Goal: Task Accomplishment & Management: Manage account settings

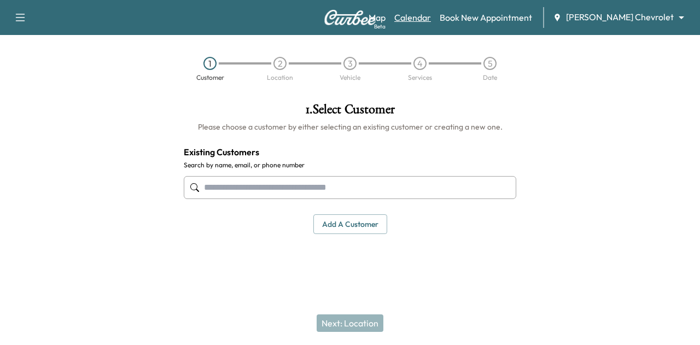
click at [431, 18] on link "Calendar" at bounding box center [412, 17] width 37 height 13
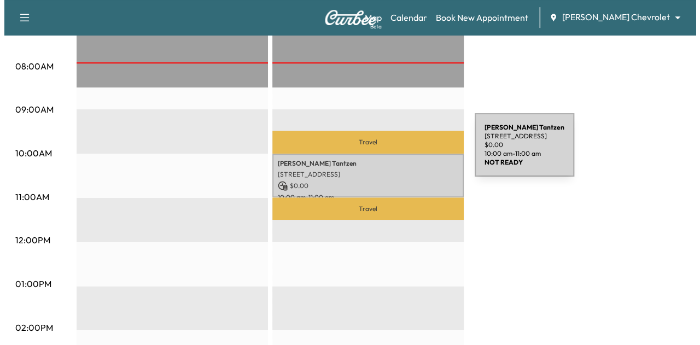
scroll to position [306, 0]
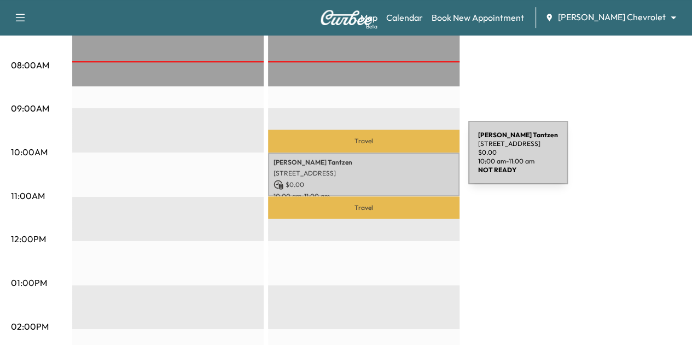
click at [386, 159] on p "[PERSON_NAME]" at bounding box center [363, 162] width 180 height 9
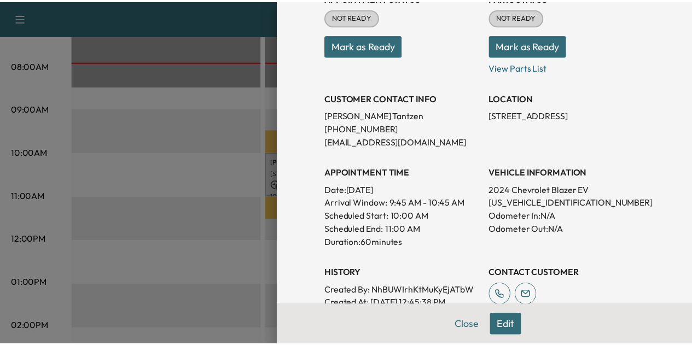
scroll to position [147, 0]
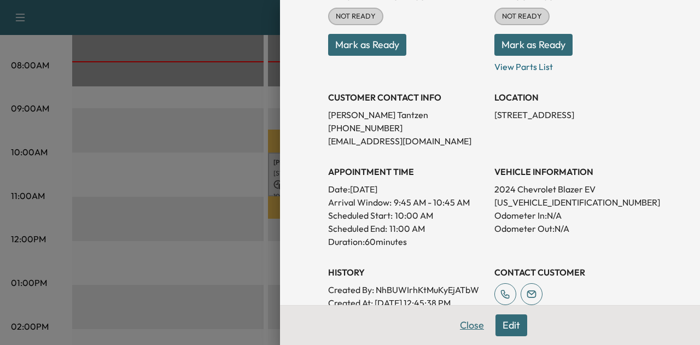
click at [459, 328] on button "Close" at bounding box center [472, 325] width 38 height 22
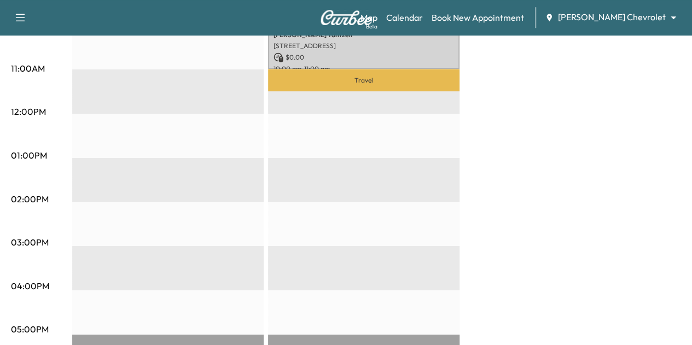
scroll to position [434, 0]
click at [489, 15] on link "Book New Appointment" at bounding box center [477, 17] width 92 height 13
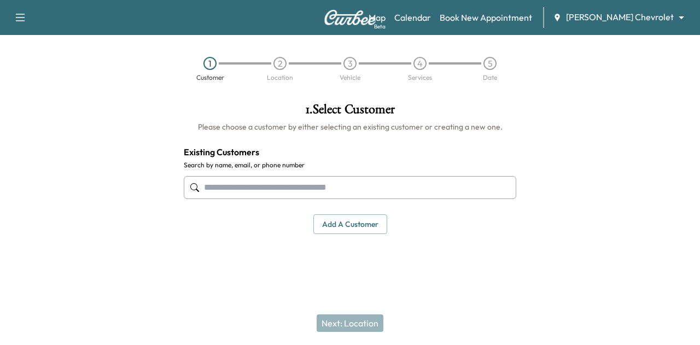
click at [297, 179] on input "text" at bounding box center [350, 187] width 332 height 23
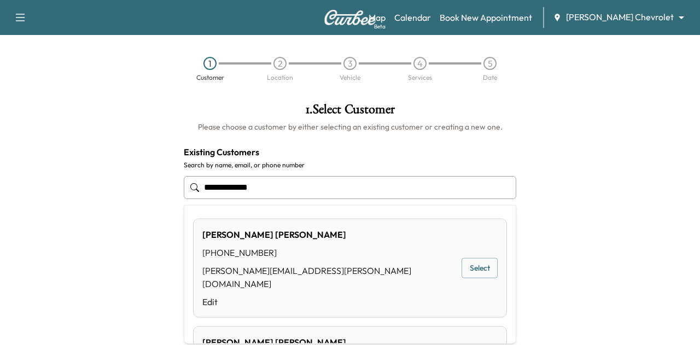
click at [465, 258] on button "Select" at bounding box center [480, 268] width 36 height 20
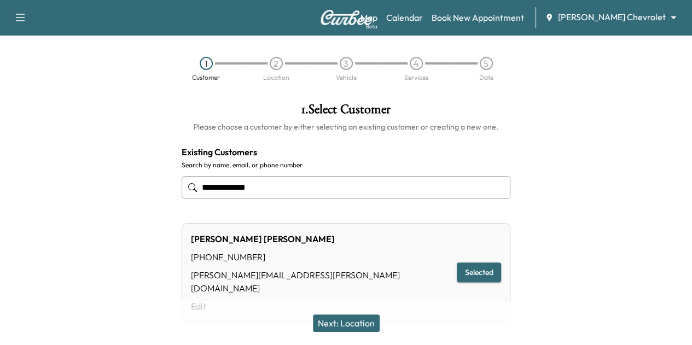
type input "**********"
click at [355, 324] on button "Next: Location" at bounding box center [346, 322] width 67 height 17
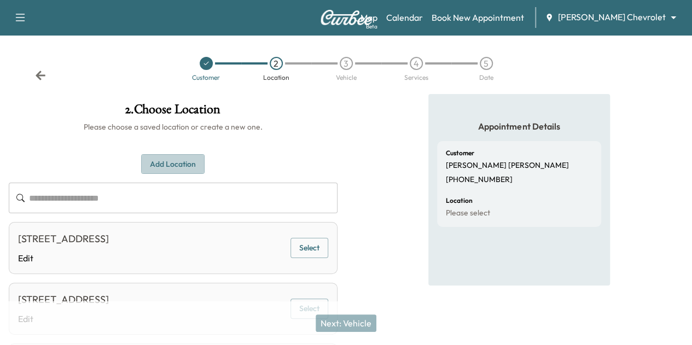
click at [205, 158] on button "Add Location" at bounding box center [172, 164] width 63 height 20
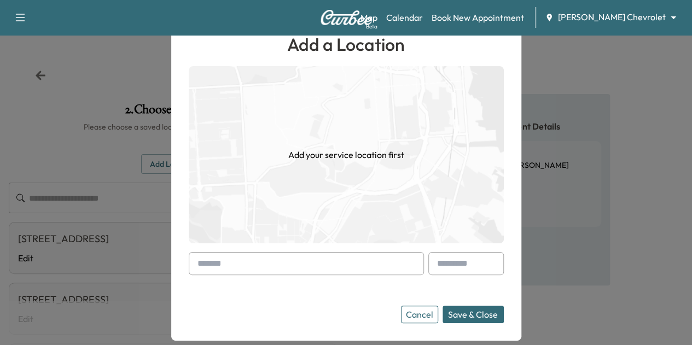
click at [270, 272] on input "text" at bounding box center [306, 263] width 235 height 23
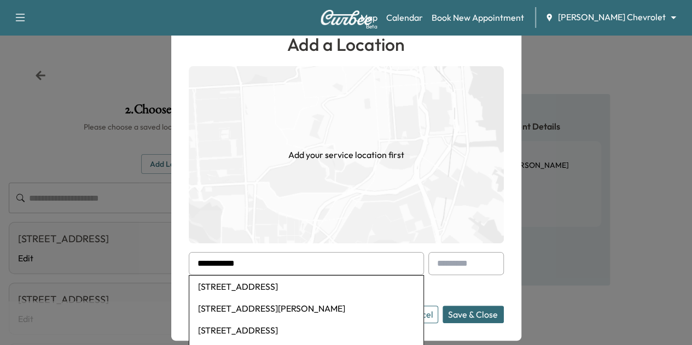
click at [270, 309] on li "[STREET_ADDRESS][PERSON_NAME]" at bounding box center [306, 308] width 234 height 22
type input "**********"
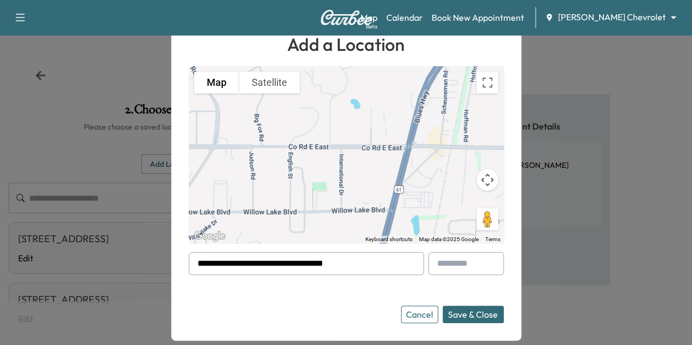
click at [471, 312] on button "Save & Close" at bounding box center [472, 314] width 61 height 17
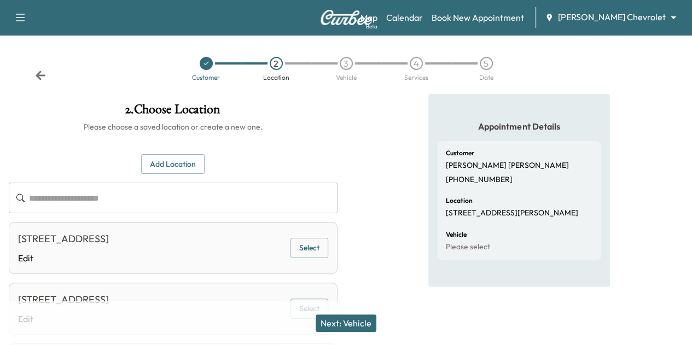
click at [349, 319] on button "Next: Vehicle" at bounding box center [346, 322] width 61 height 17
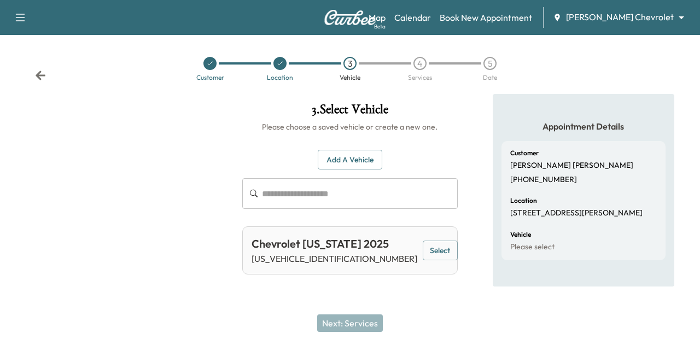
click at [423, 251] on button "Select" at bounding box center [440, 251] width 35 height 20
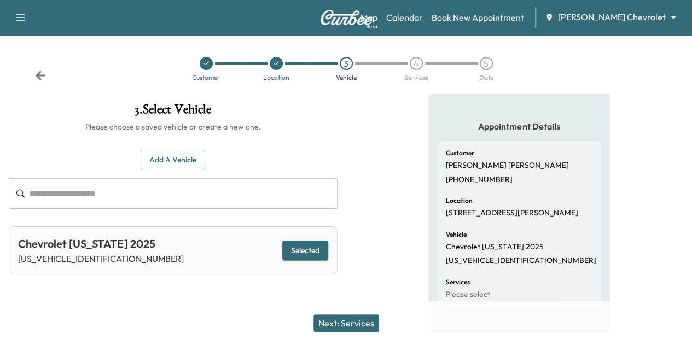
click at [368, 318] on button "Next: Services" at bounding box center [346, 322] width 66 height 17
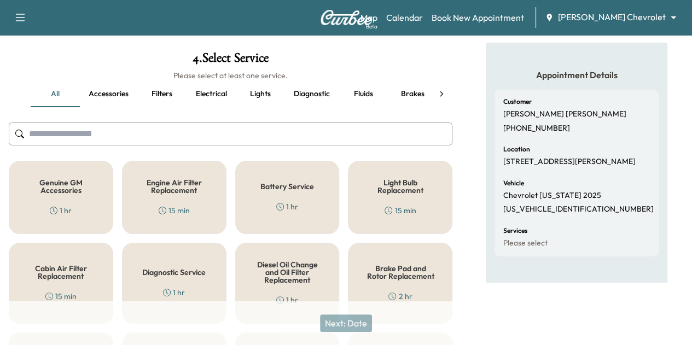
scroll to position [50, 0]
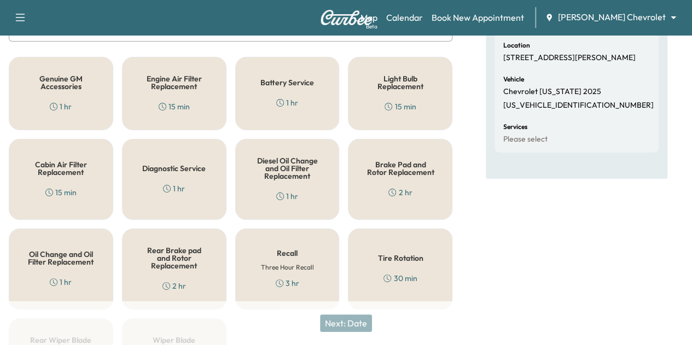
click at [74, 103] on div "Genuine GM Accessories 1 hr" at bounding box center [61, 93] width 104 height 73
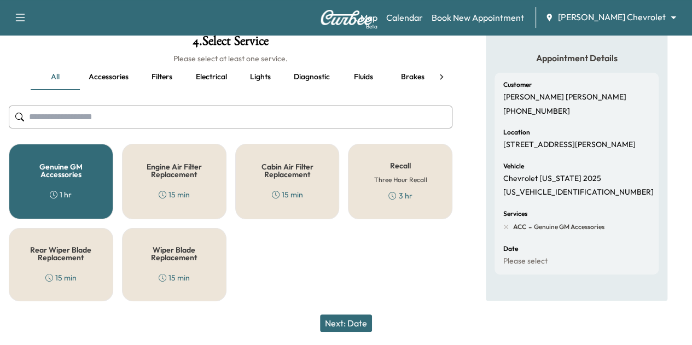
scroll to position [67, 0]
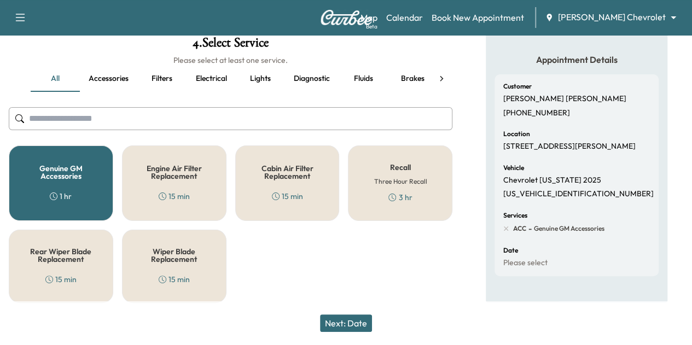
click at [352, 326] on button "Next: Date" at bounding box center [346, 322] width 52 height 17
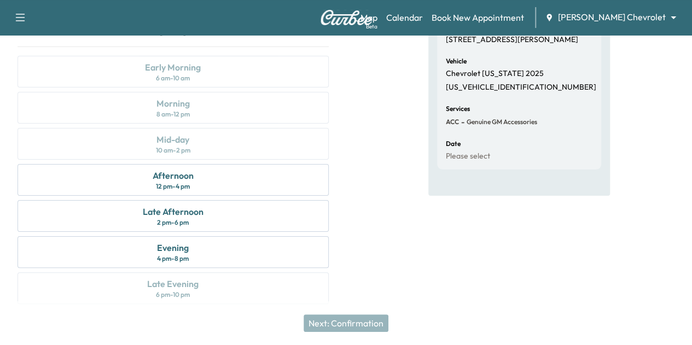
scroll to position [173, 0]
click at [329, 196] on div "Afternoon 12 pm - 4 pm" at bounding box center [172, 181] width 311 height 32
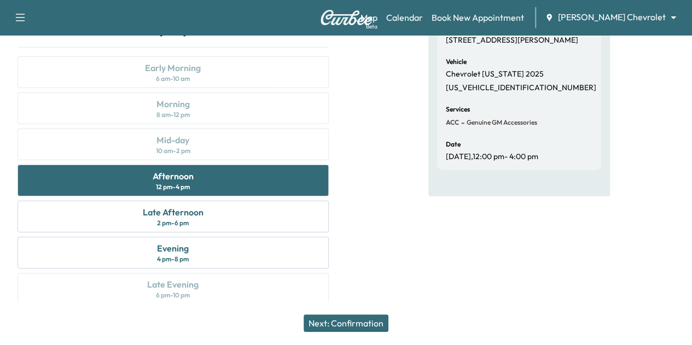
click at [375, 323] on button "Next: Confirmation" at bounding box center [346, 322] width 85 height 17
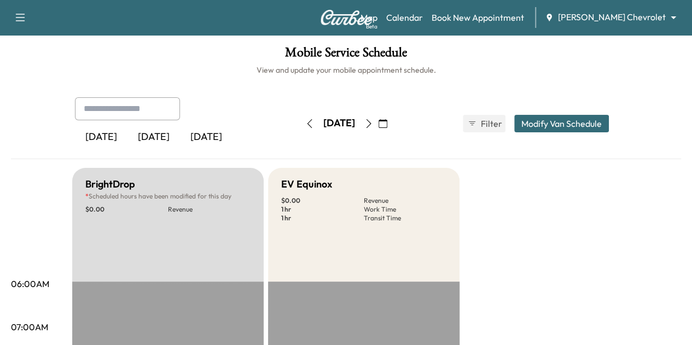
click at [501, 9] on div "Map Beta Calendar Book New Appointment [PERSON_NAME] Chevrolet ******** ​" at bounding box center [521, 17] width 323 height 21
click at [501, 11] on link "Book New Appointment" at bounding box center [477, 17] width 92 height 13
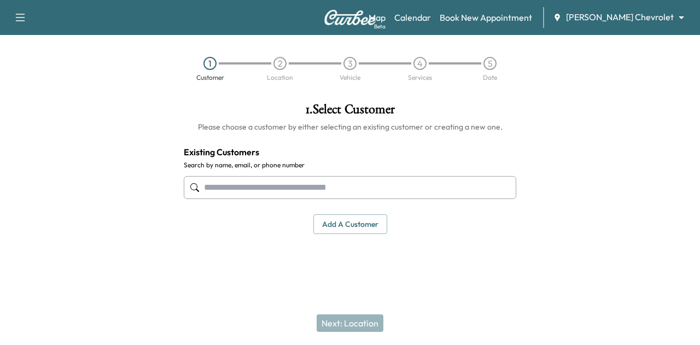
click at [334, 197] on input "text" at bounding box center [350, 187] width 332 height 23
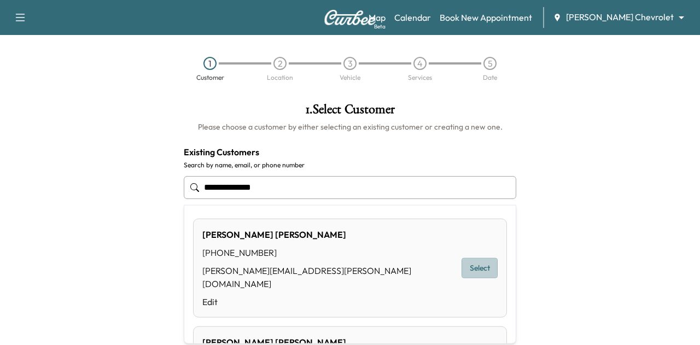
click at [469, 258] on button "Select" at bounding box center [480, 268] width 36 height 20
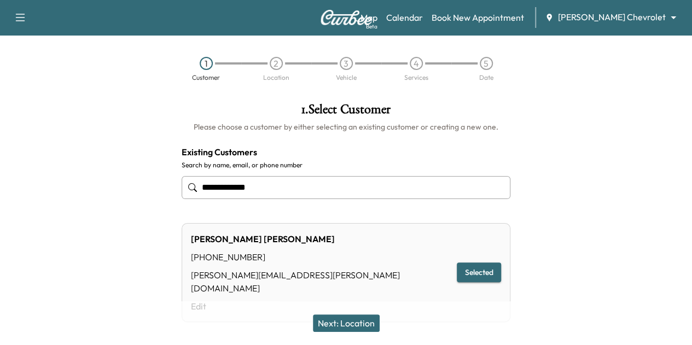
type input "**********"
click at [358, 324] on button "Next: Location" at bounding box center [346, 322] width 67 height 17
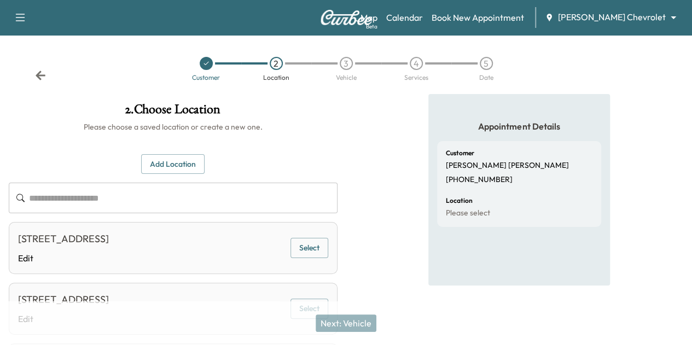
click at [337, 201] on input "text" at bounding box center [183, 198] width 308 height 31
click at [205, 160] on button "Add Location" at bounding box center [172, 164] width 63 height 20
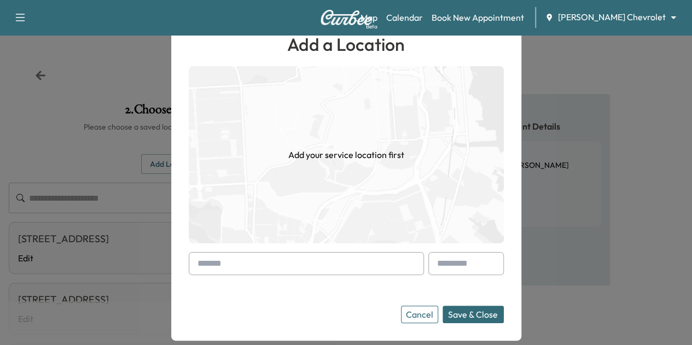
click at [276, 261] on input "text" at bounding box center [306, 263] width 235 height 23
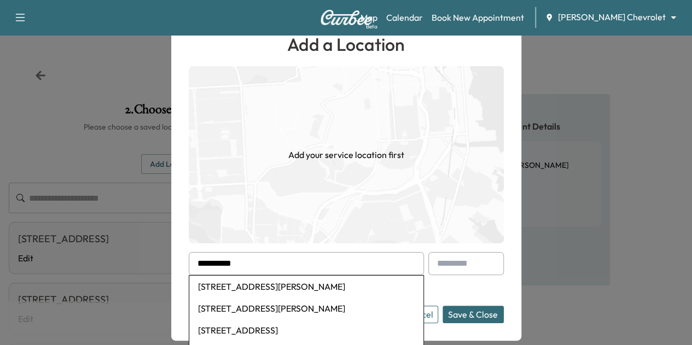
click at [279, 310] on li "[STREET_ADDRESS][PERSON_NAME]" at bounding box center [306, 308] width 234 height 22
type input "**********"
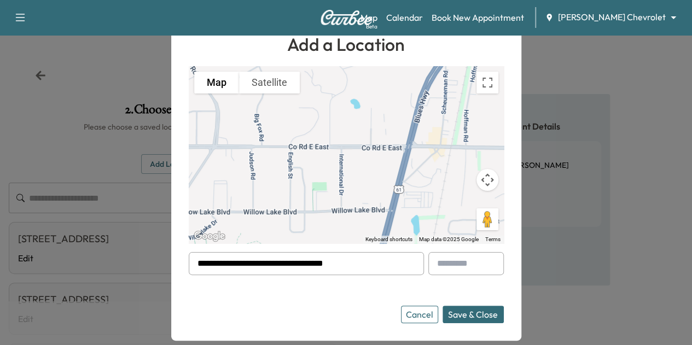
click at [458, 312] on button "Save & Close" at bounding box center [472, 314] width 61 height 17
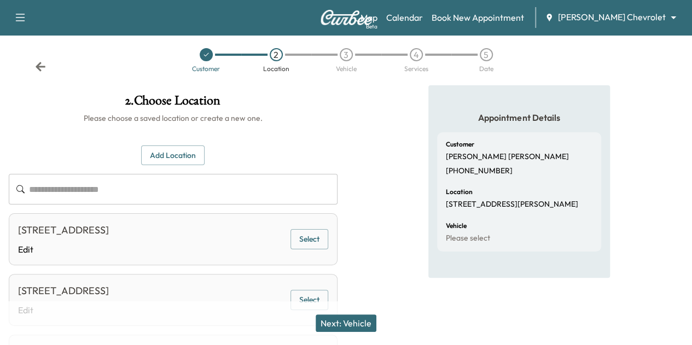
scroll to position [10, 0]
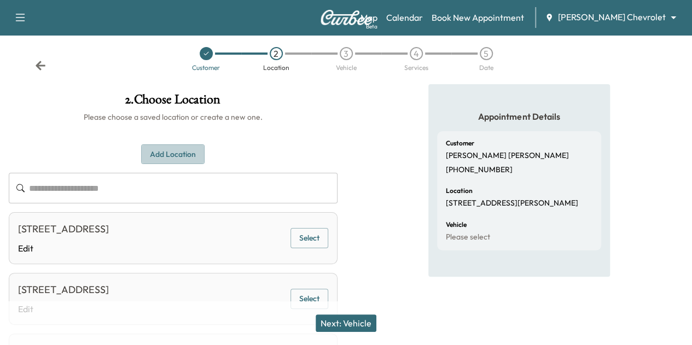
click at [205, 160] on button "Add Location" at bounding box center [172, 154] width 63 height 20
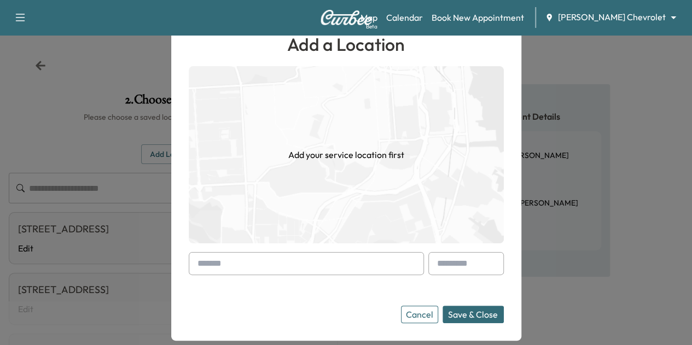
click at [438, 313] on button "Cancel" at bounding box center [419, 314] width 37 height 17
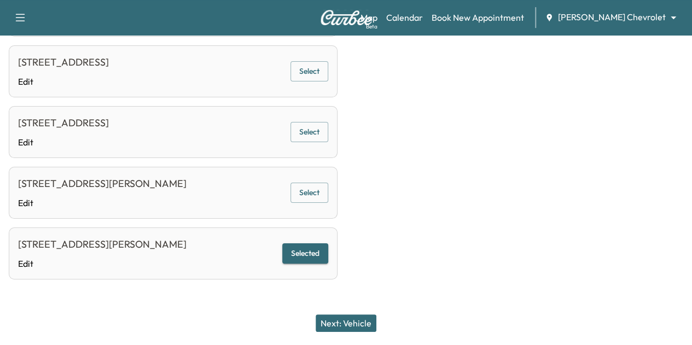
scroll to position [383, 0]
click at [345, 324] on button "Next: Vehicle" at bounding box center [346, 322] width 61 height 17
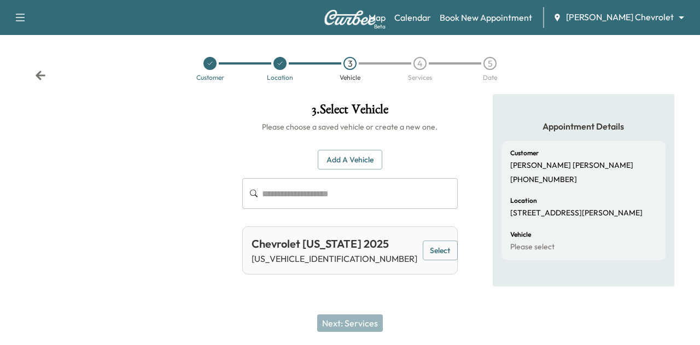
click at [423, 244] on button "Select" at bounding box center [440, 251] width 35 height 20
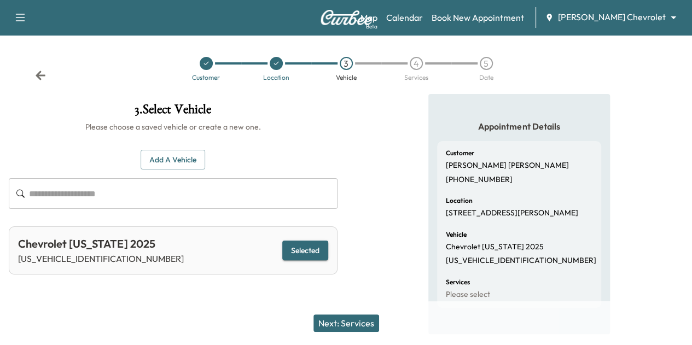
click at [357, 324] on button "Next: Services" at bounding box center [346, 322] width 66 height 17
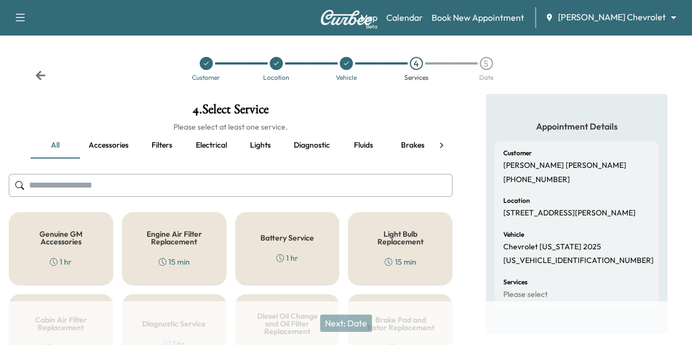
click at [66, 259] on div "1 hr" at bounding box center [61, 261] width 22 height 11
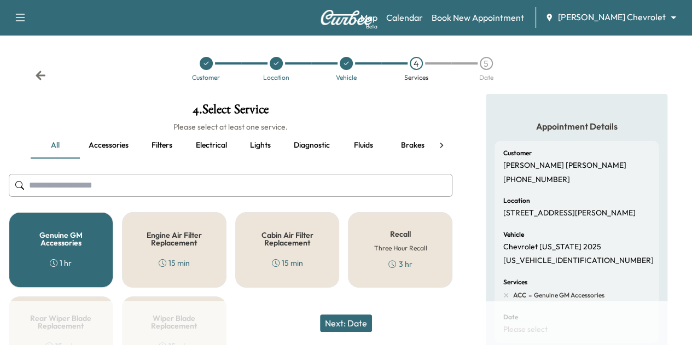
click at [361, 319] on button "Next: Date" at bounding box center [346, 322] width 52 height 17
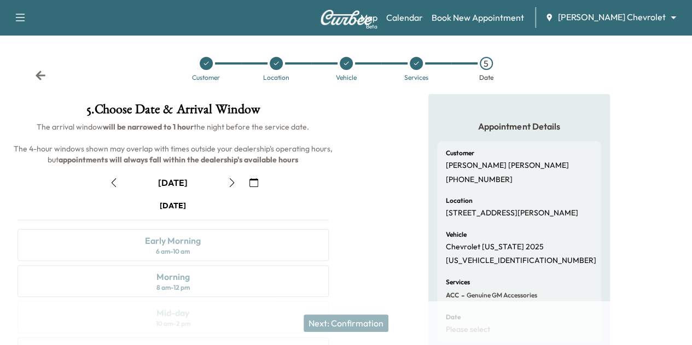
click at [123, 191] on button "button" at bounding box center [113, 182] width 19 height 17
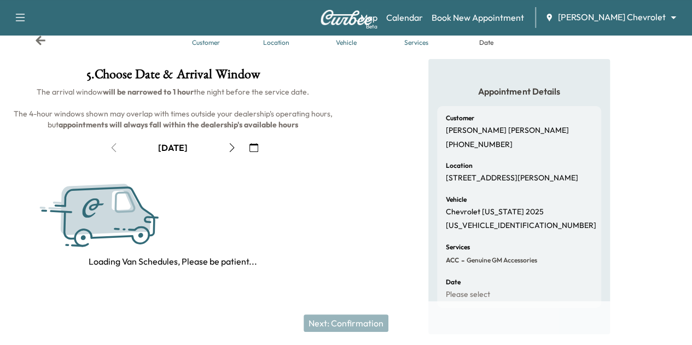
scroll to position [59, 0]
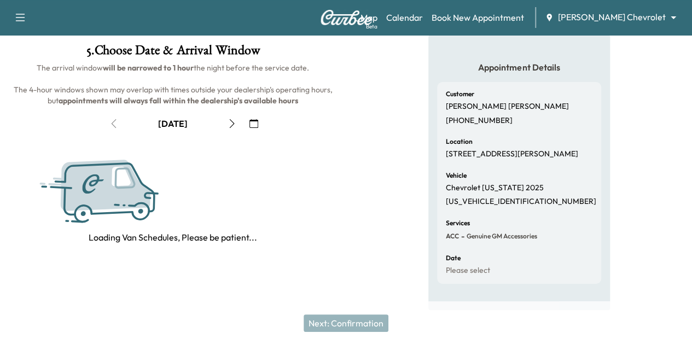
click at [258, 128] on icon "button" at bounding box center [253, 123] width 9 height 9
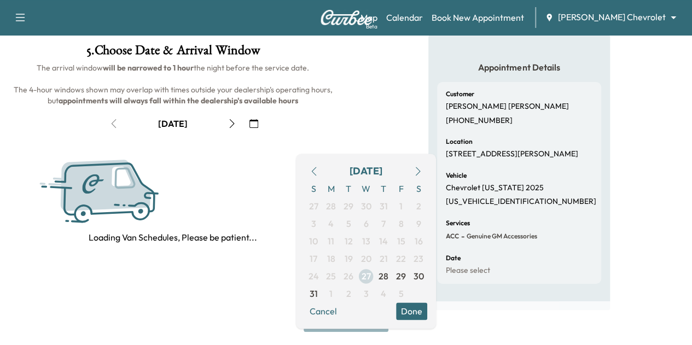
click at [365, 273] on span "27" at bounding box center [365, 276] width 9 height 13
click at [378, 275] on span "28" at bounding box center [383, 276] width 10 height 13
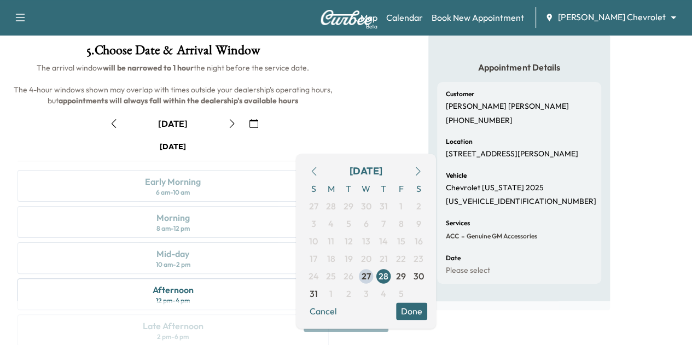
click at [337, 208] on div "[DATE] Early Morning 6 am - 10 am Morning 8 am - 12 pm Mid-day 10 am - 2 pm Aft…" at bounding box center [173, 282] width 329 height 282
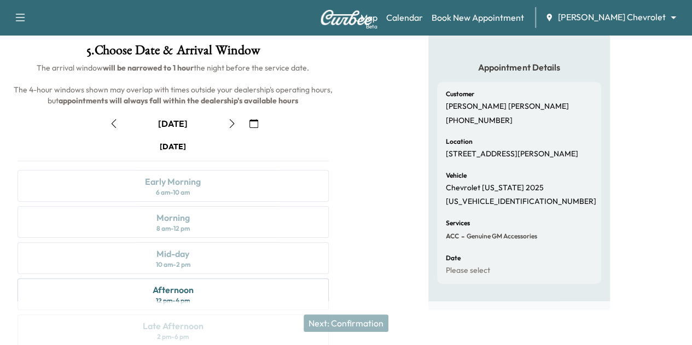
click at [123, 132] on button "button" at bounding box center [113, 123] width 19 height 17
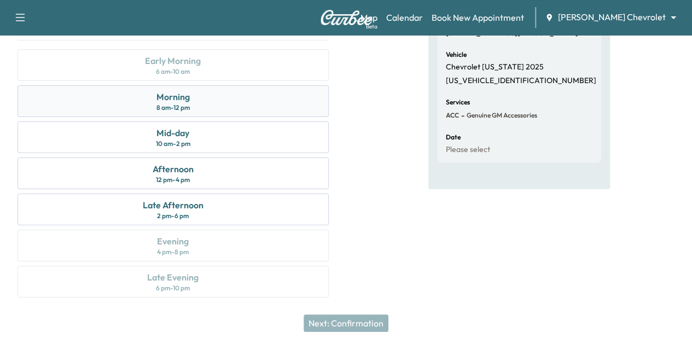
scroll to position [174, 0]
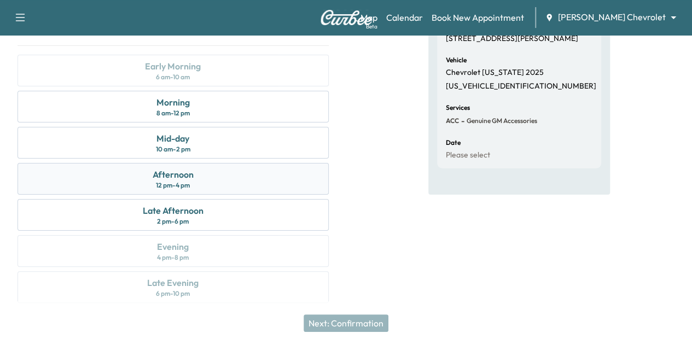
click at [329, 195] on div "Afternoon 12 pm - 4 pm" at bounding box center [172, 179] width 311 height 32
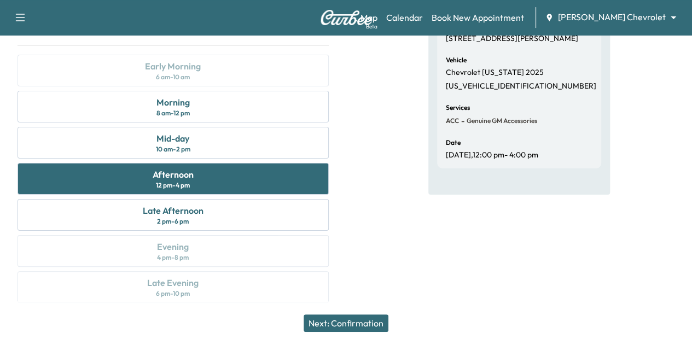
click at [371, 323] on button "Next: Confirmation" at bounding box center [346, 322] width 85 height 17
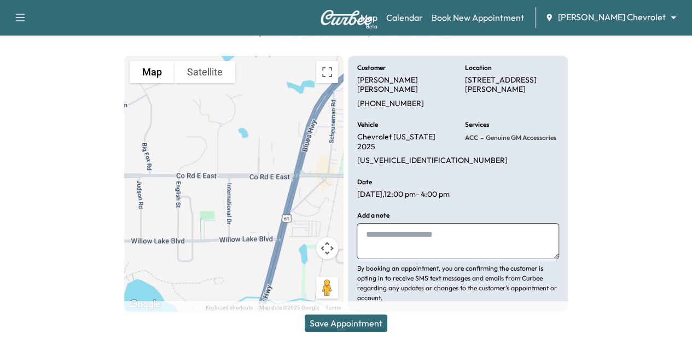
click at [343, 321] on button "Save Appointment" at bounding box center [346, 322] width 83 height 17
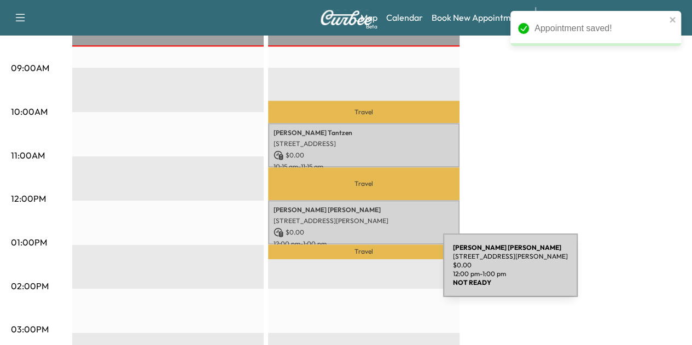
scroll to position [345, 0]
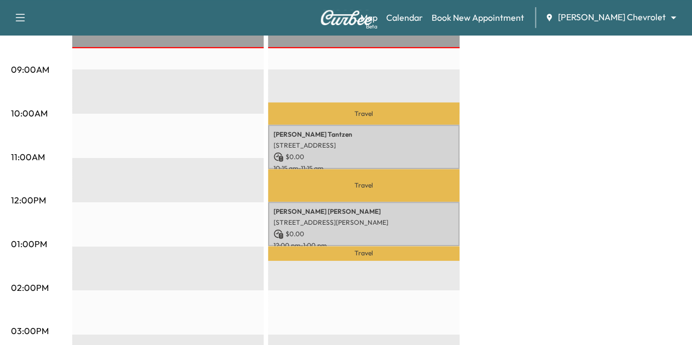
click at [378, 188] on p "Travel" at bounding box center [363, 185] width 191 height 33
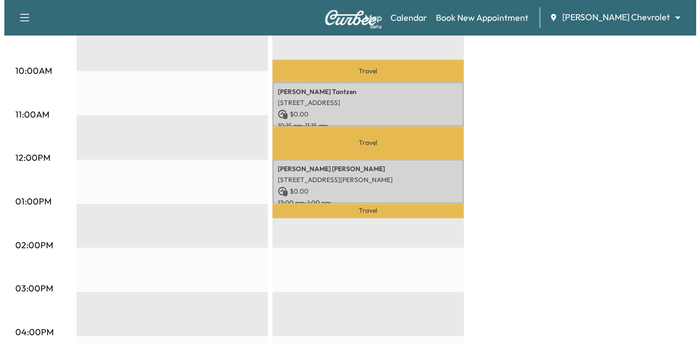
scroll to position [372, 0]
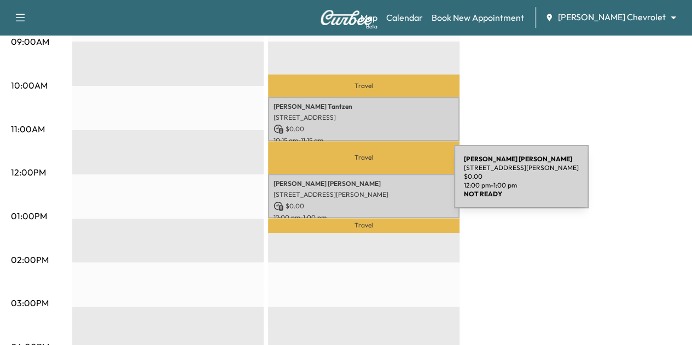
click at [372, 183] on p "[PERSON_NAME]" at bounding box center [363, 183] width 180 height 9
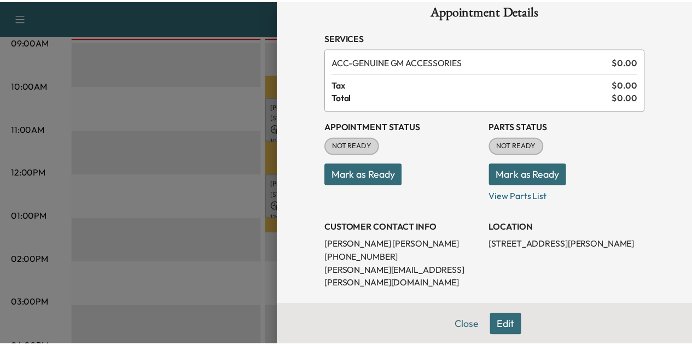
scroll to position [0, 0]
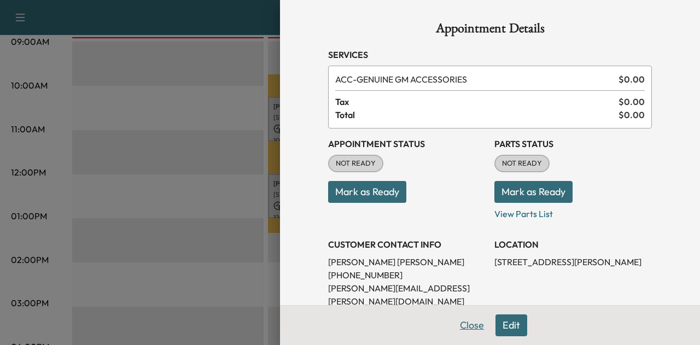
click at [465, 328] on button "Close" at bounding box center [472, 325] width 38 height 22
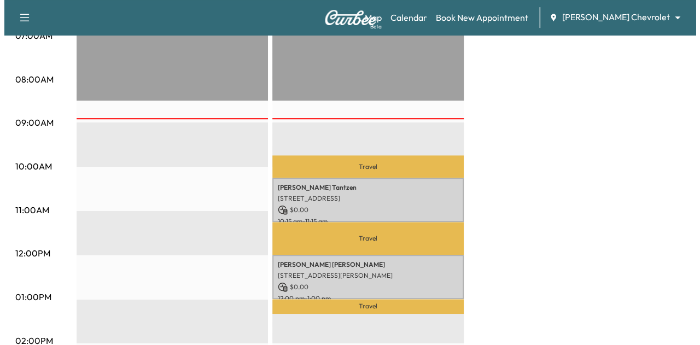
scroll to position [292, 0]
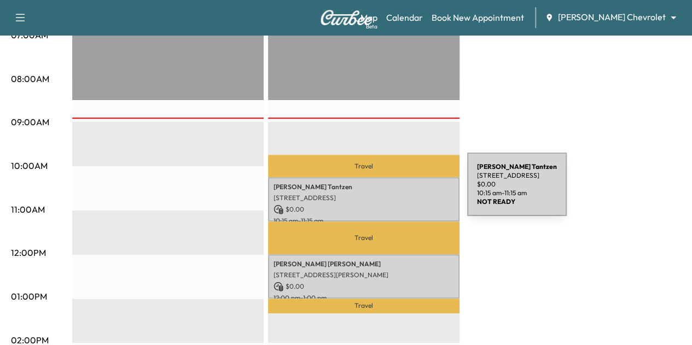
click at [385, 194] on p "[STREET_ADDRESS]" at bounding box center [363, 198] width 180 height 9
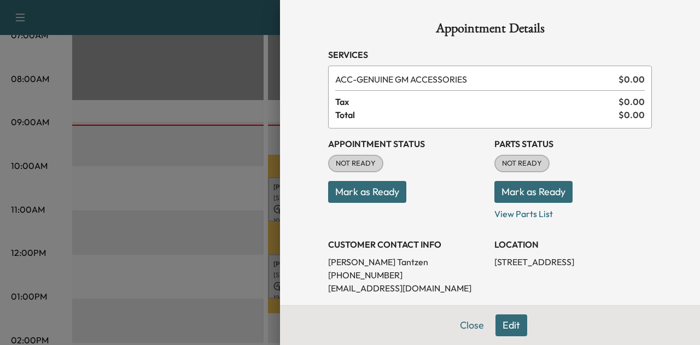
click at [385, 191] on button "Mark as Ready" at bounding box center [367, 192] width 78 height 22
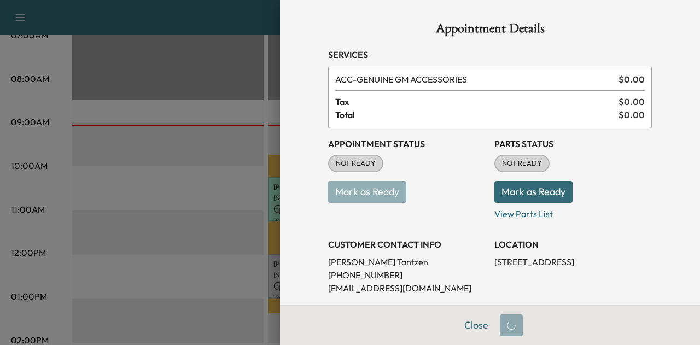
click at [495, 195] on button "Mark as Ready" at bounding box center [533, 192] width 78 height 22
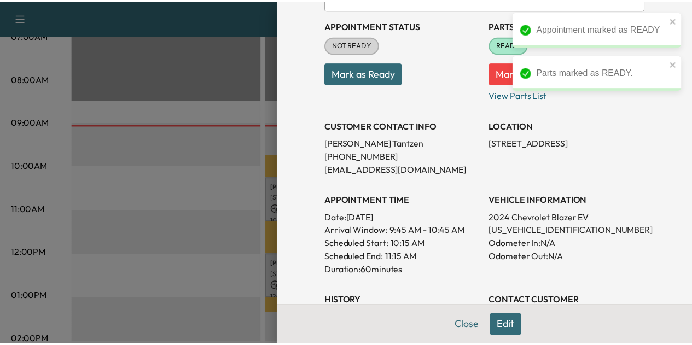
scroll to position [120, 0]
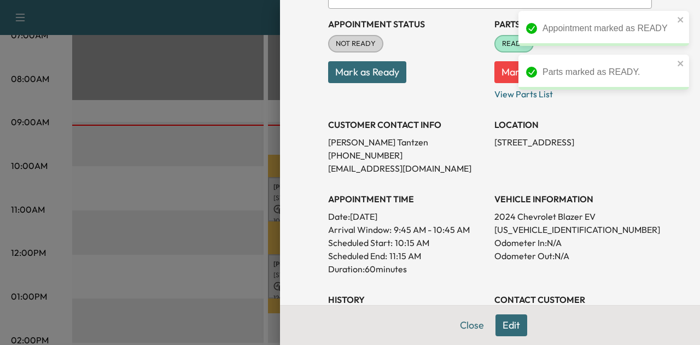
click at [365, 83] on div "Appointment Status NOT READY Mark as Ready" at bounding box center [406, 55] width 157 height 92
click at [366, 78] on button "Mark as Ready" at bounding box center [367, 72] width 78 height 22
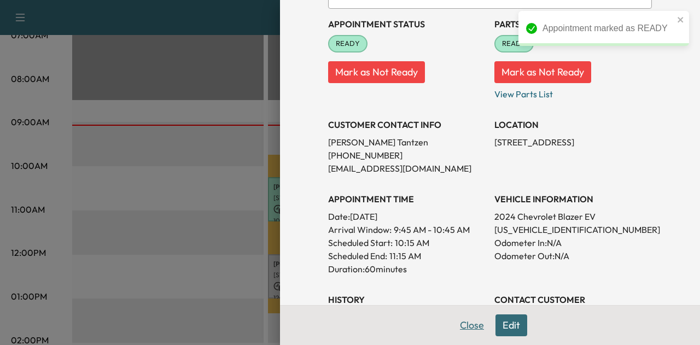
click at [458, 326] on button "Close" at bounding box center [472, 325] width 38 height 22
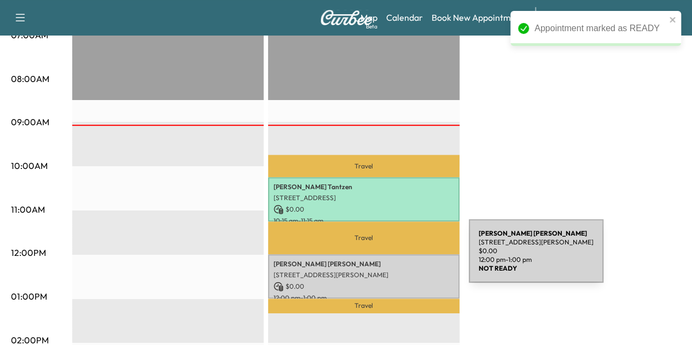
click at [387, 260] on p "[PERSON_NAME]" at bounding box center [363, 264] width 180 height 9
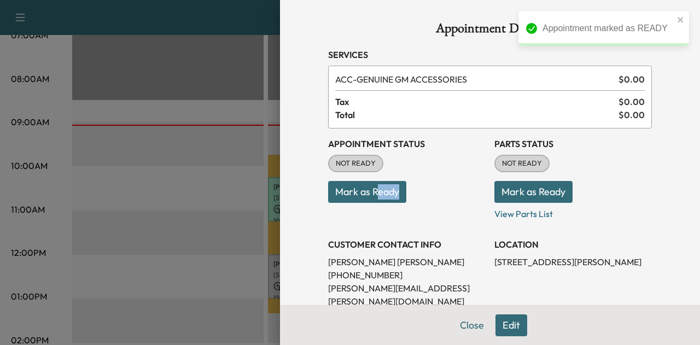
drag, startPoint x: 366, startPoint y: 204, endPoint x: 371, endPoint y: 194, distance: 11.0
click at [371, 194] on div "Appointment Status NOT READY Mark as Ready" at bounding box center [406, 175] width 157 height 92
click at [371, 194] on button "Mark as Ready" at bounding box center [367, 192] width 78 height 22
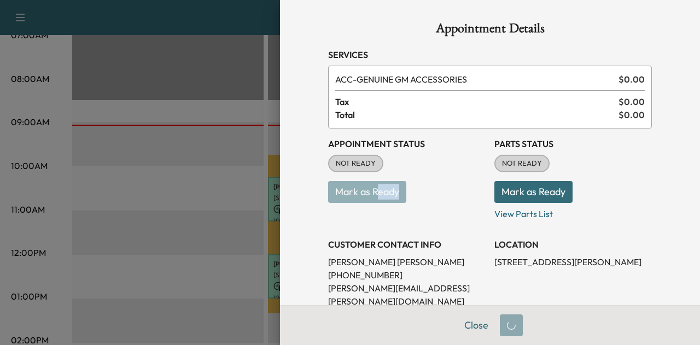
click at [523, 199] on button "Mark as Ready" at bounding box center [533, 192] width 78 height 22
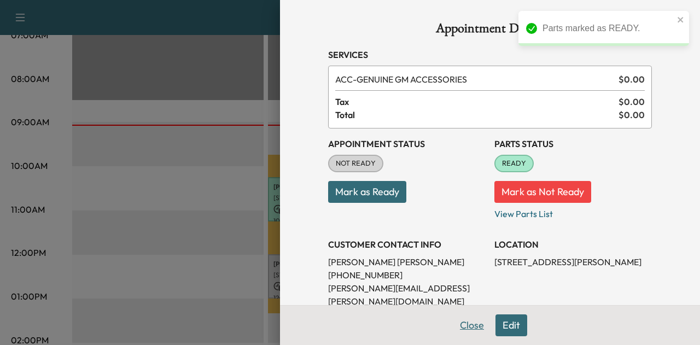
click at [454, 323] on button "Close" at bounding box center [472, 325] width 38 height 22
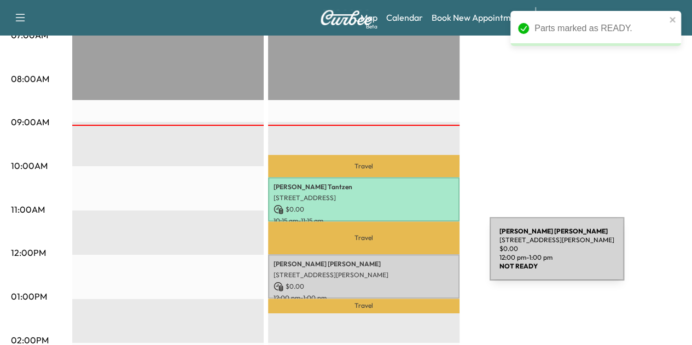
click at [406, 260] on p "[PERSON_NAME]" at bounding box center [363, 264] width 180 height 9
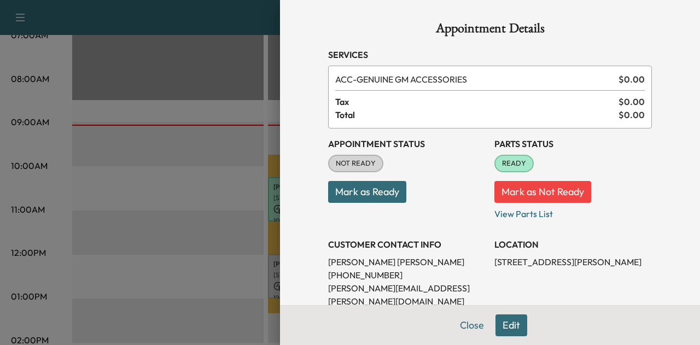
click at [381, 191] on button "Mark as Ready" at bounding box center [367, 192] width 78 height 22
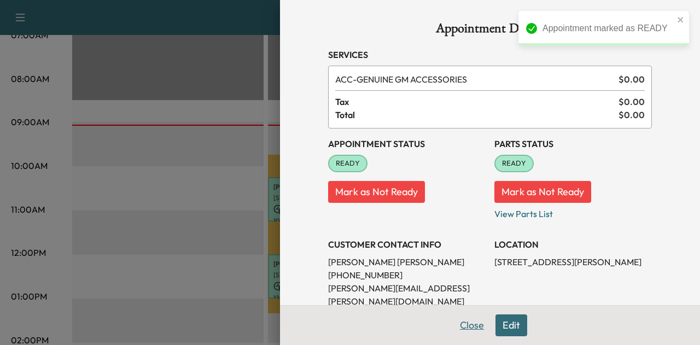
click at [467, 326] on button "Close" at bounding box center [472, 325] width 38 height 22
